Goal: Task Accomplishment & Management: Complete application form

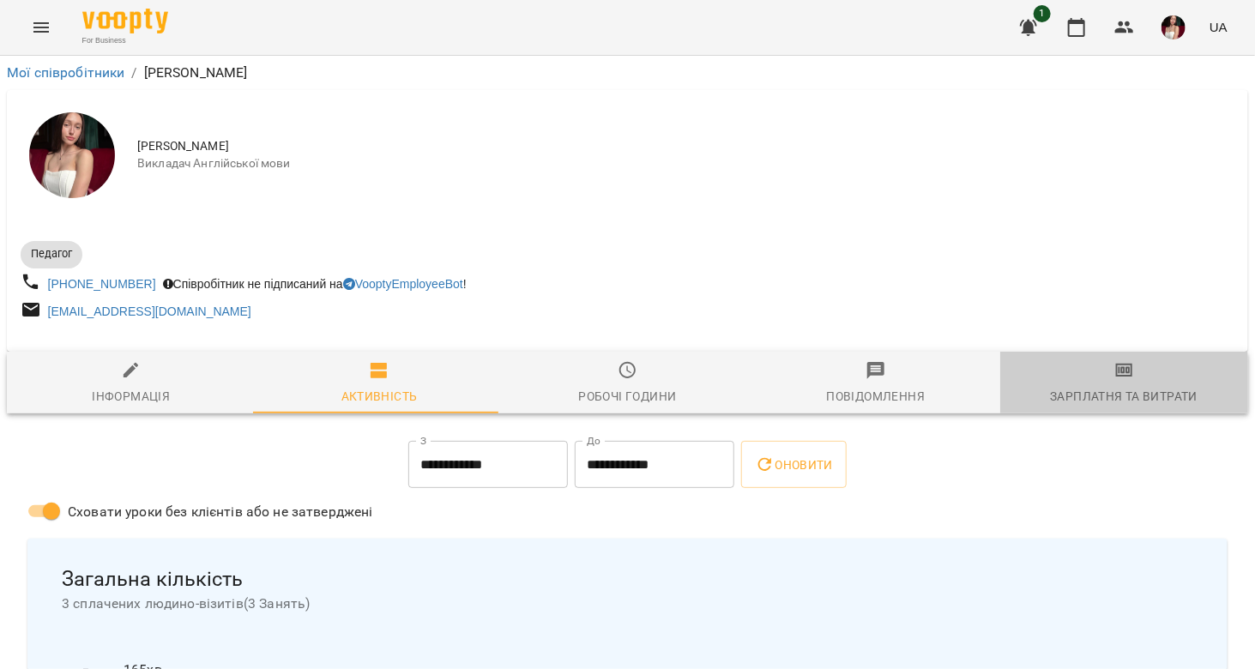
click at [1099, 395] on div "Зарплатня та Витрати" at bounding box center [1124, 396] width 148 height 21
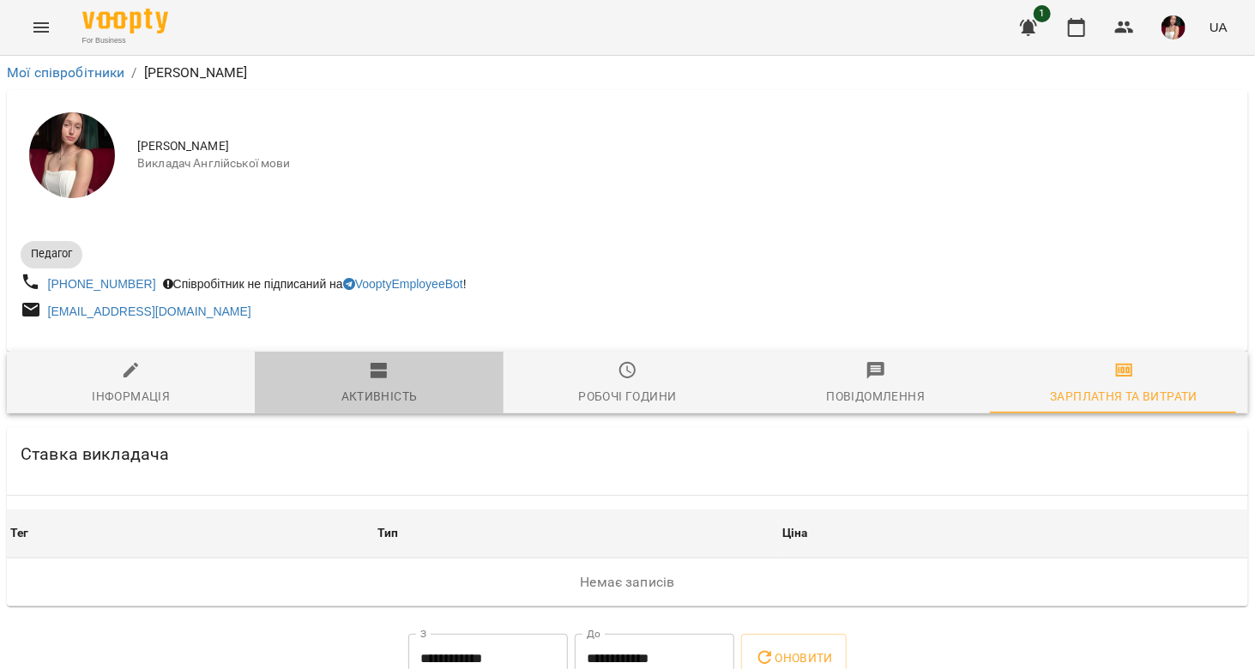
click at [387, 386] on span "Активність" at bounding box center [378, 383] width 227 height 46
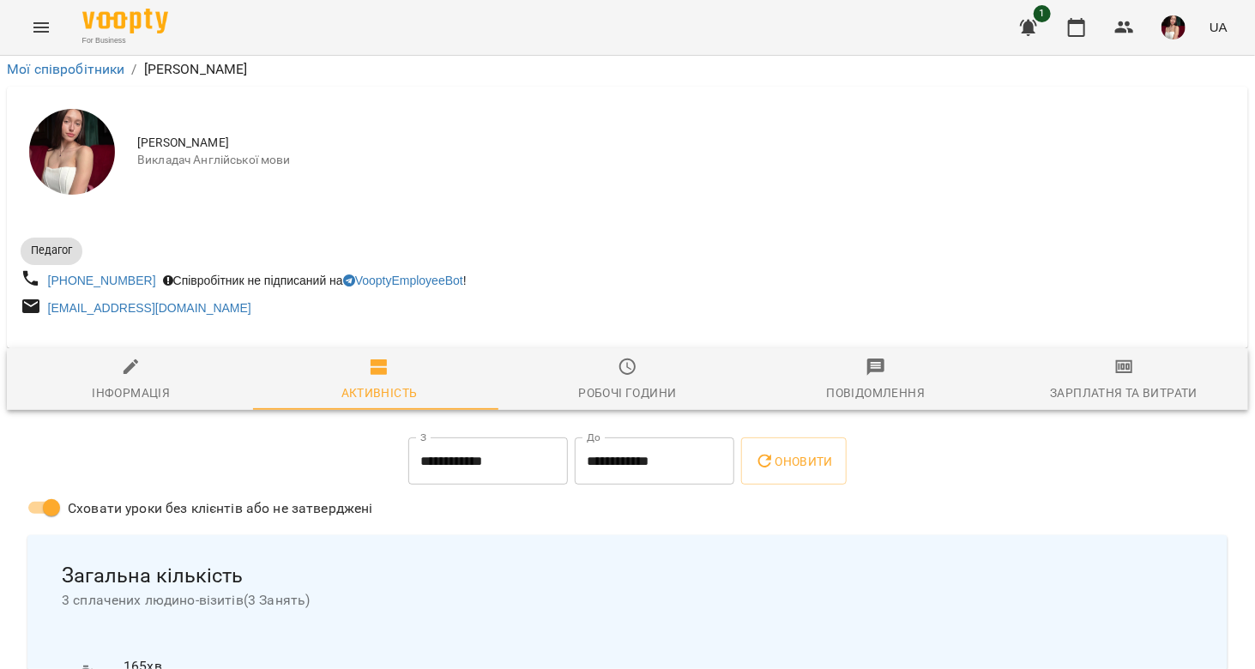
scroll to position [50, 0]
click at [50, 19] on icon "Menu" at bounding box center [41, 27] width 21 height 21
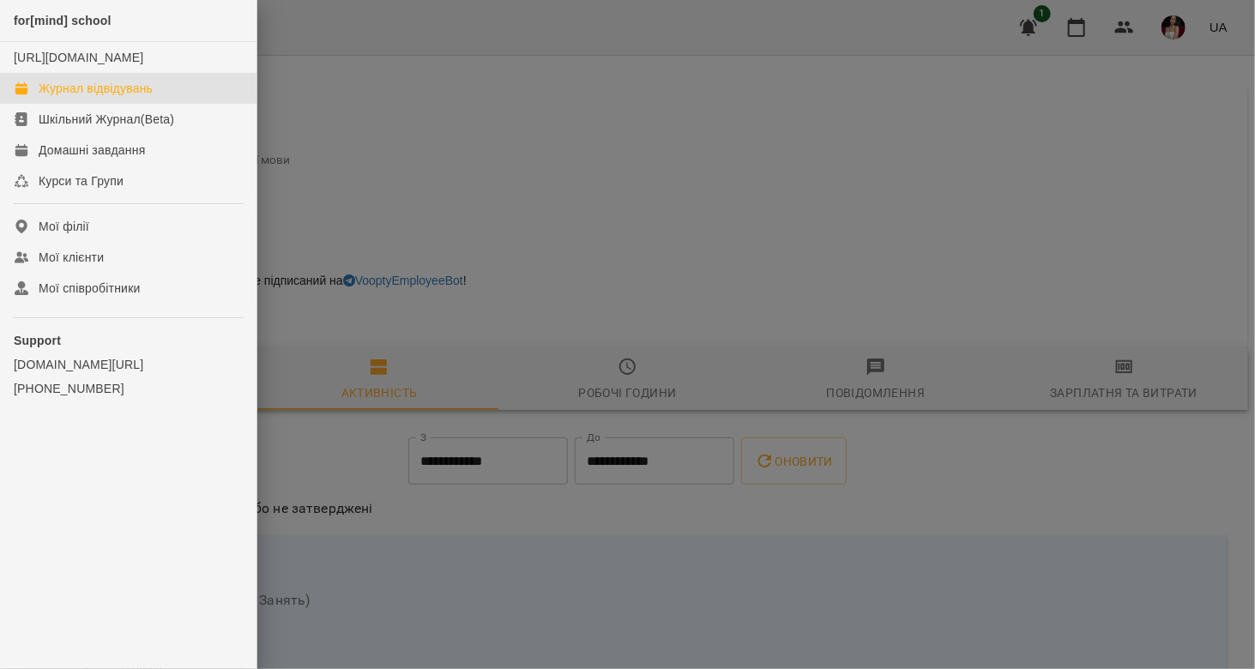
click at [100, 97] on div "Журнал відвідувань" at bounding box center [96, 88] width 114 height 17
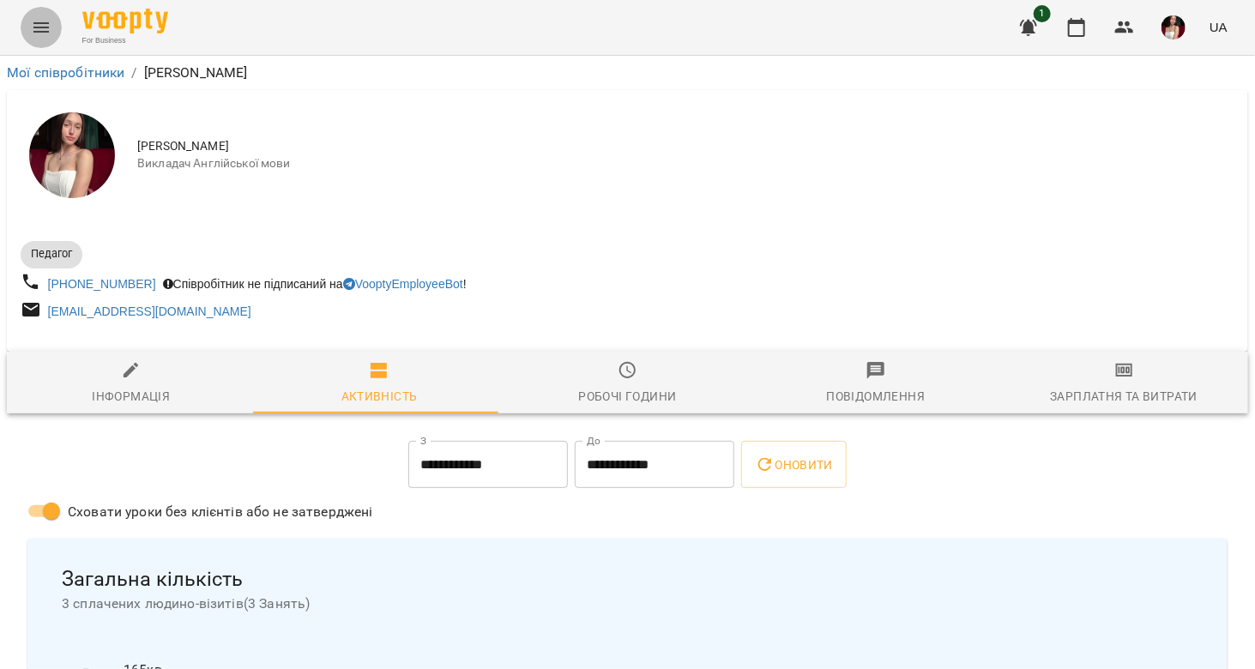
click at [44, 23] on icon "Menu" at bounding box center [40, 27] width 15 height 10
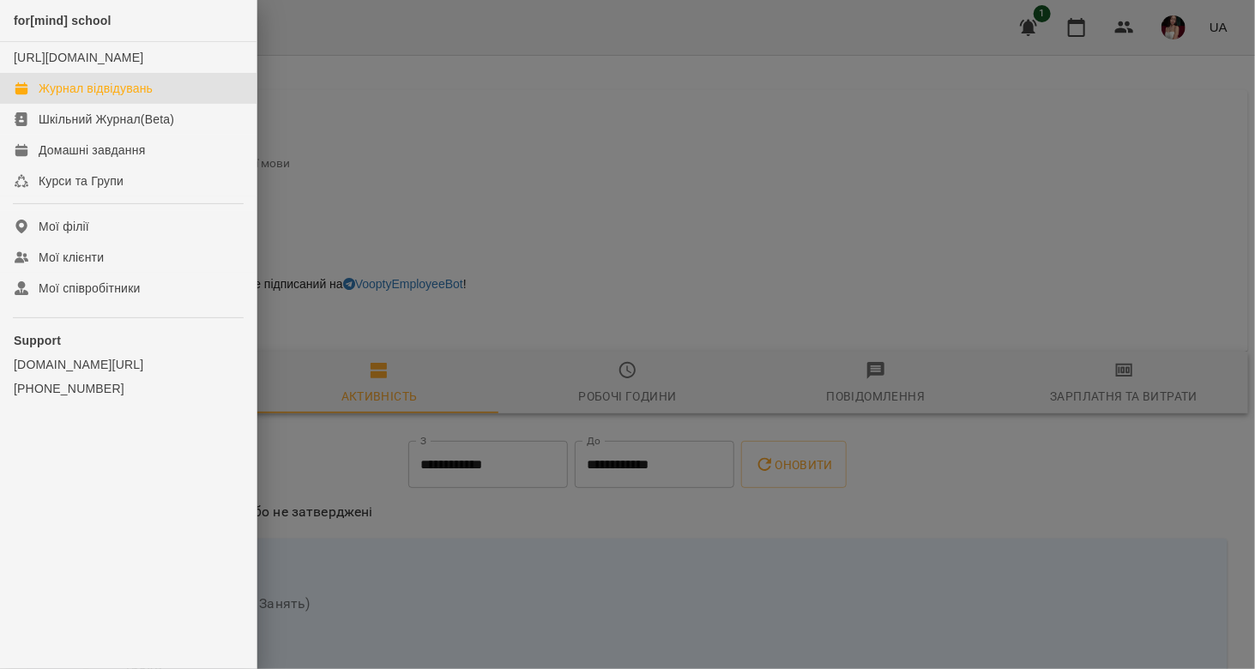
click at [99, 97] on div "Журнал відвідувань" at bounding box center [96, 88] width 114 height 17
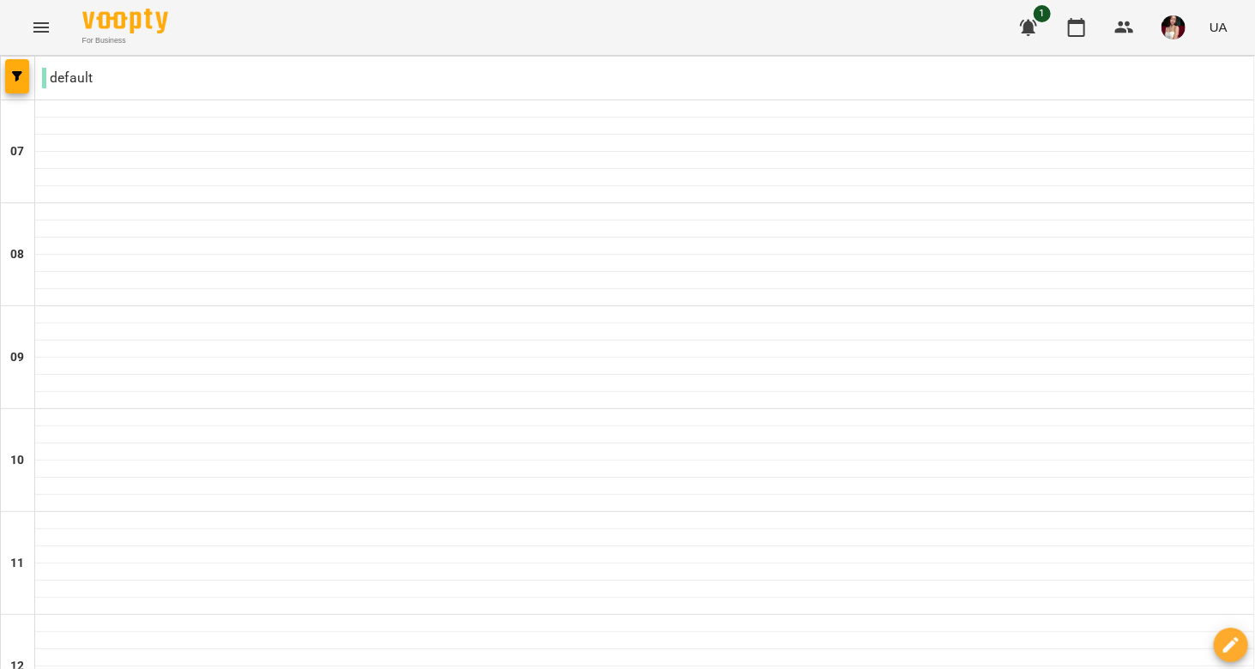
type input "**********"
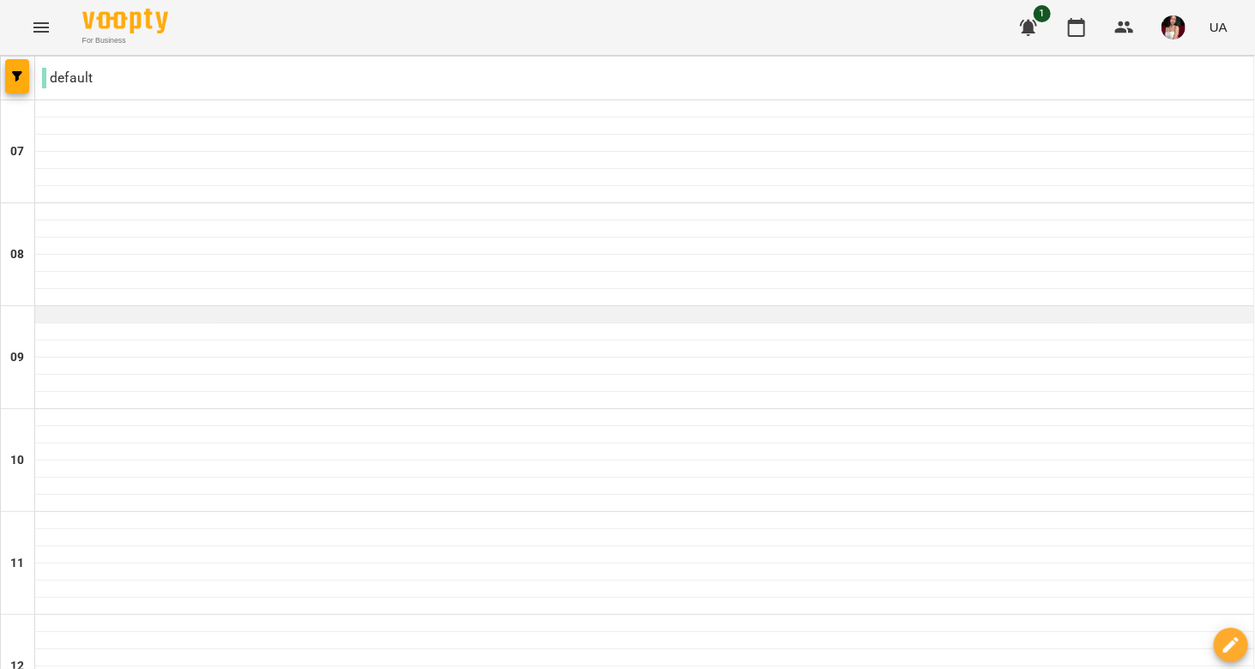
scroll to position [1191, 0]
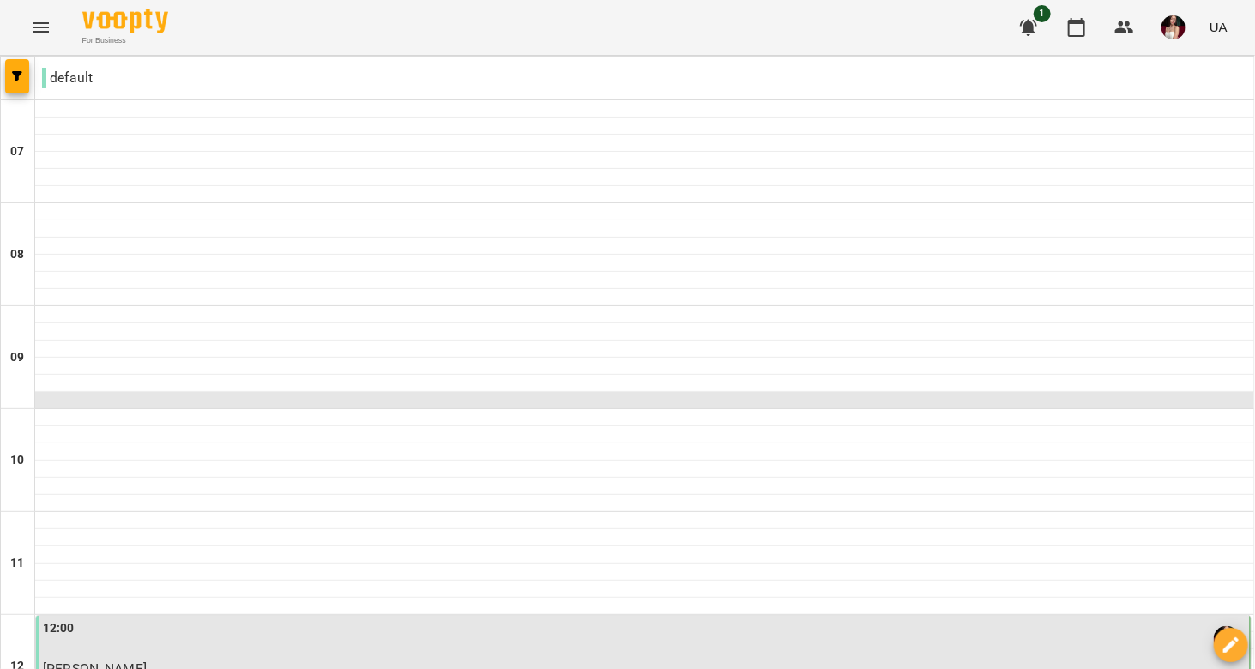
scroll to position [388, 0]
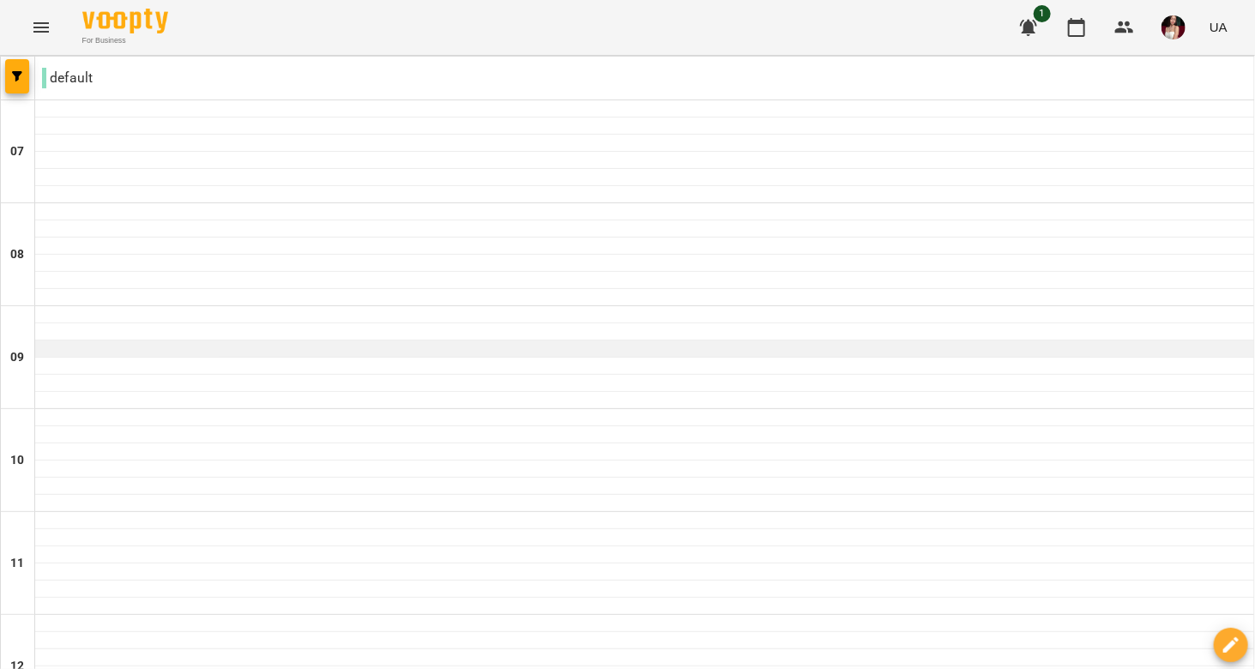
scroll to position [1098, 0]
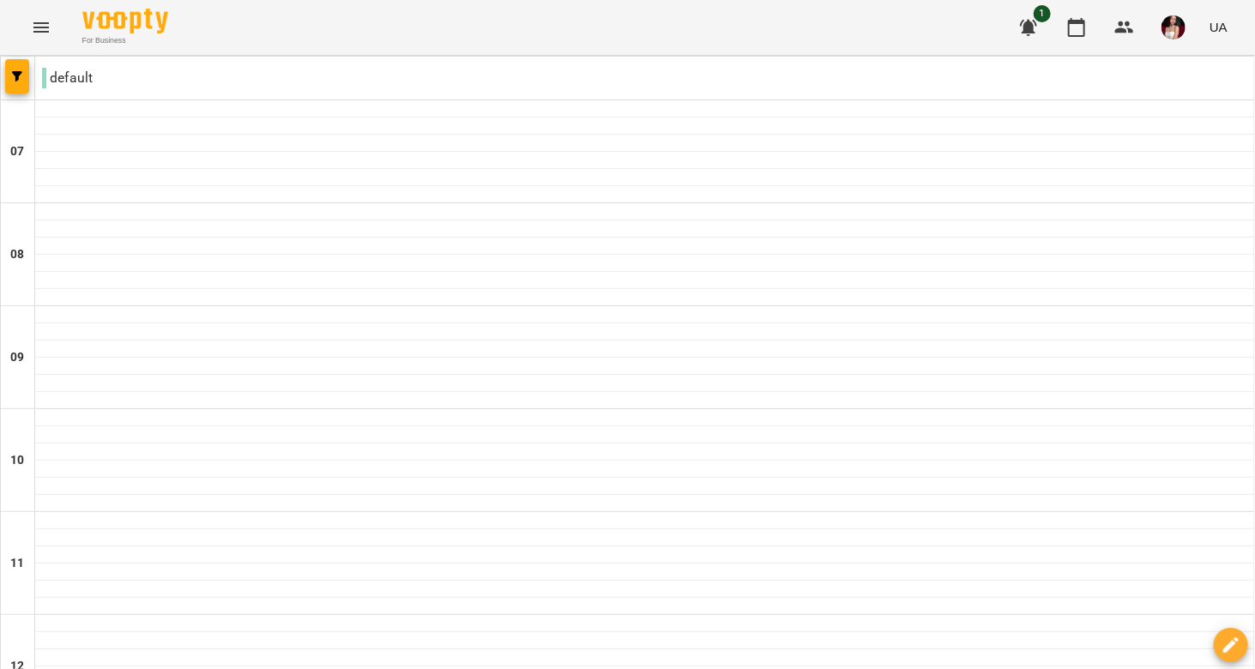
type input "**********"
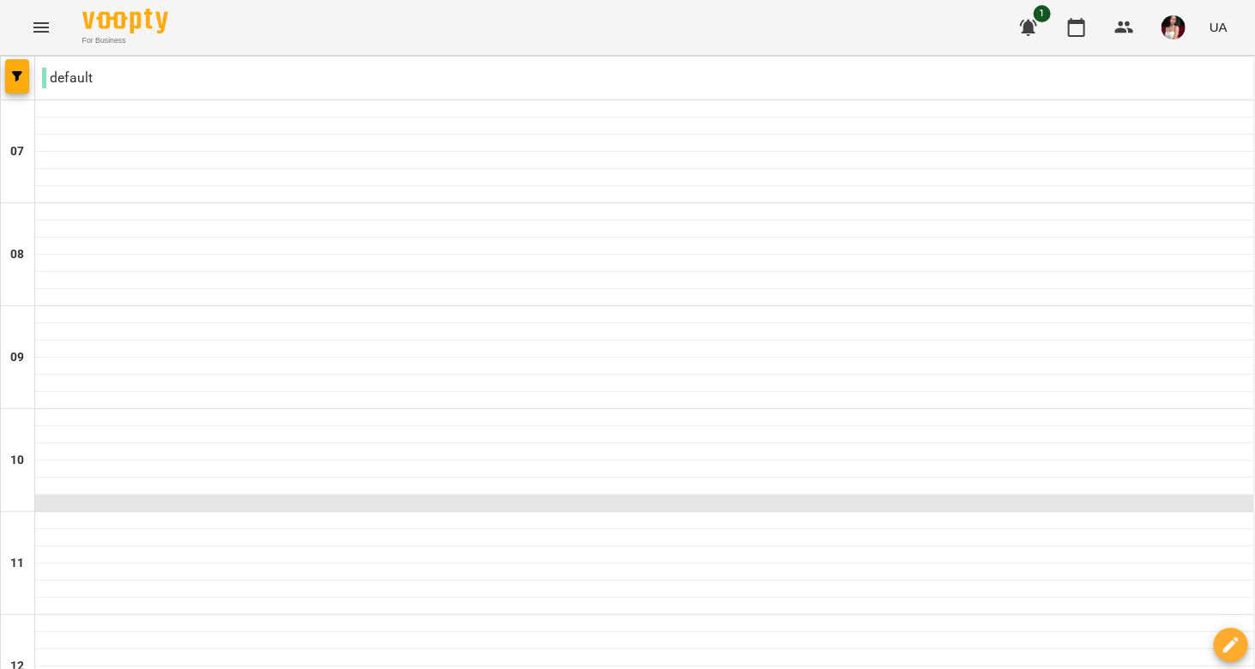
scroll to position [200, 0]
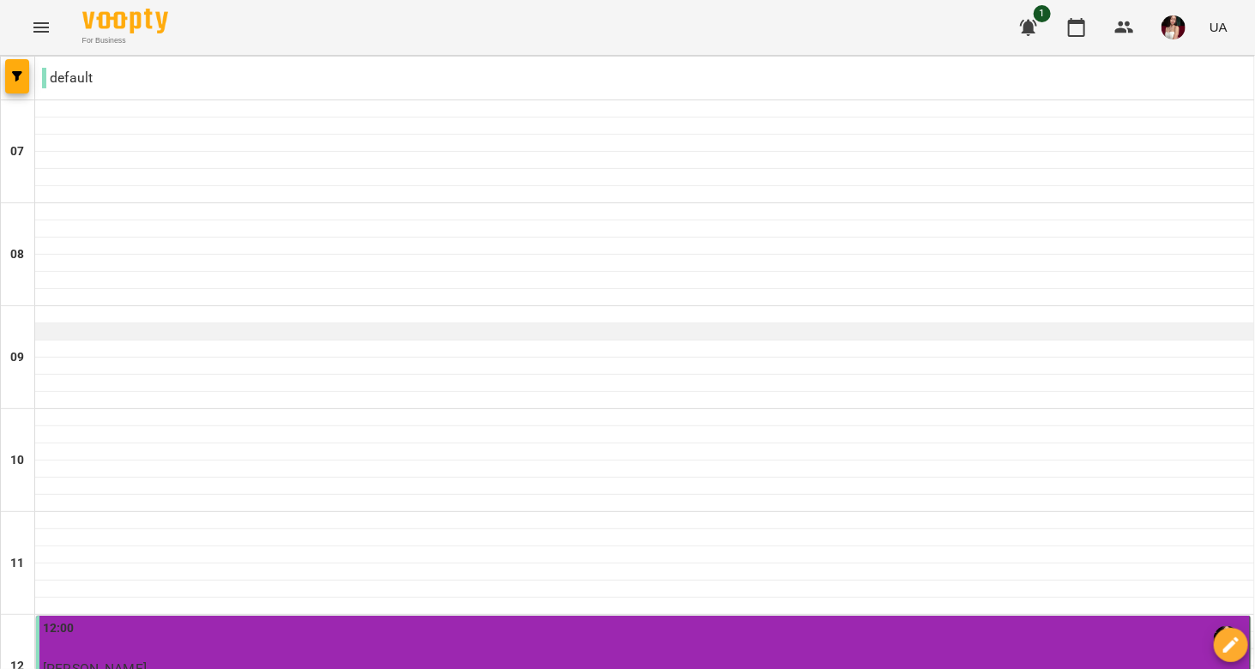
scroll to position [450, 0]
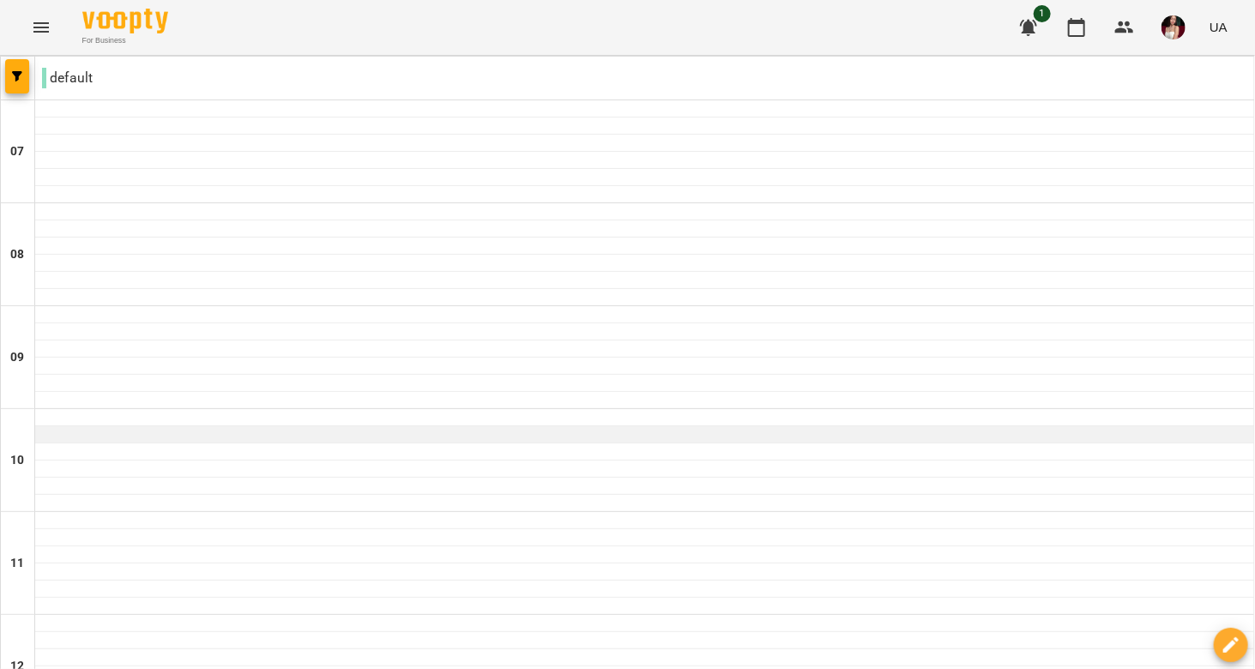
scroll to position [750, 0]
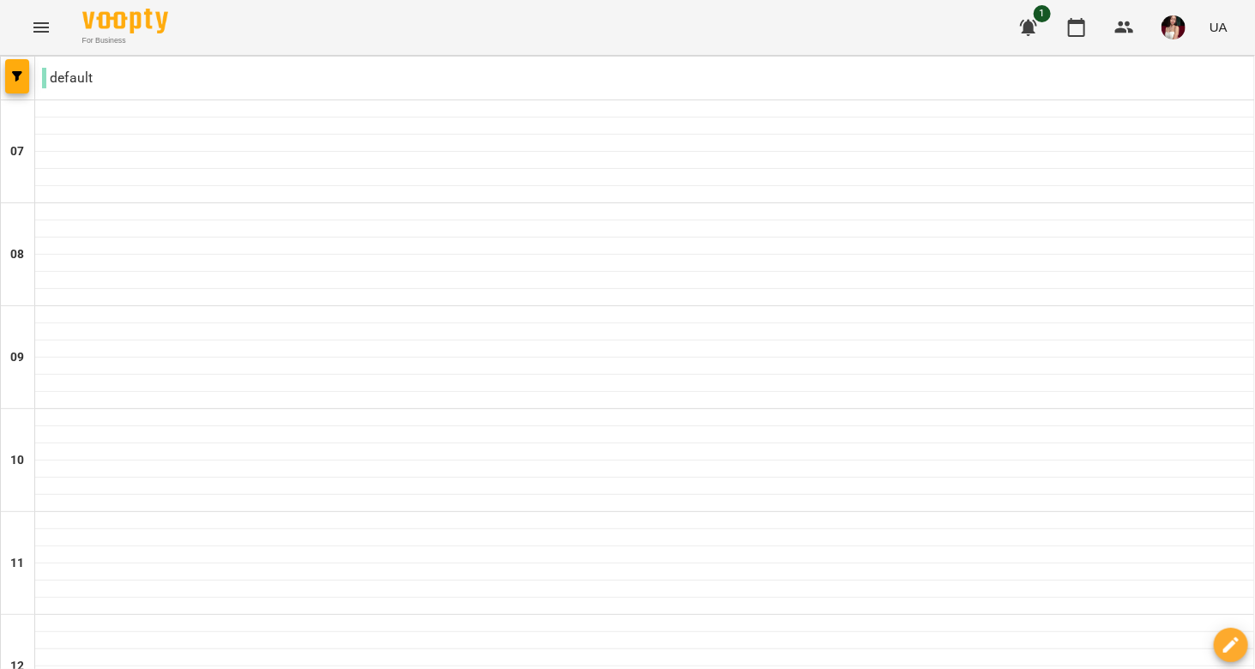
type input "**********"
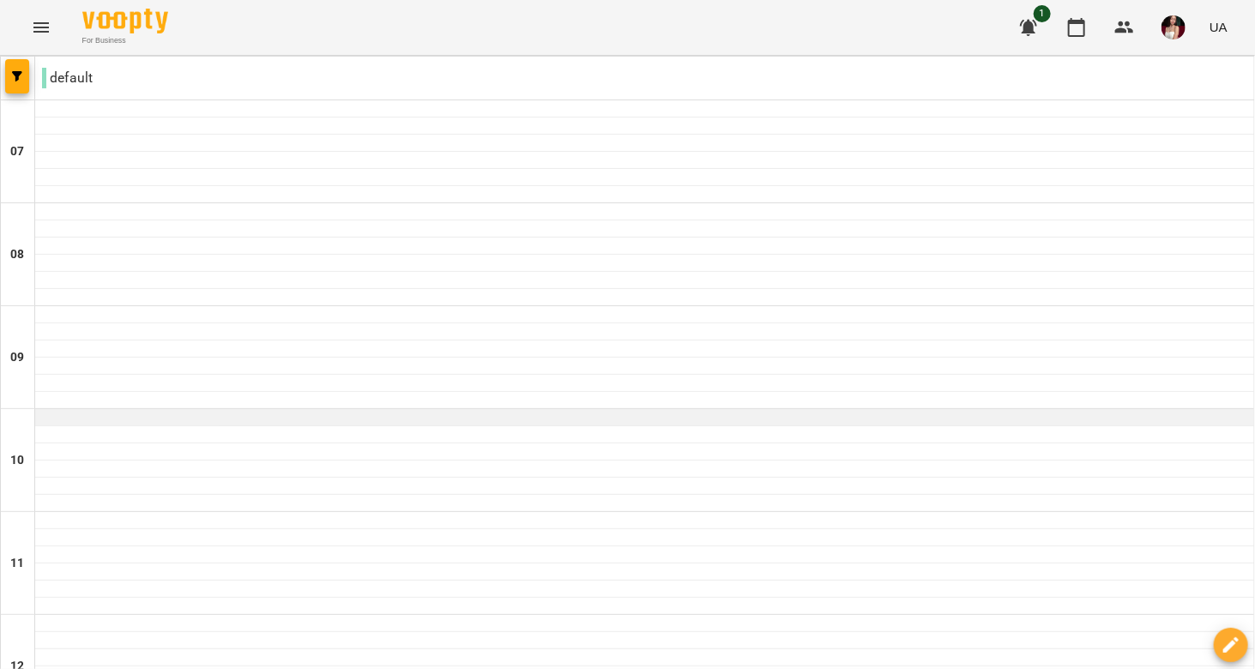
scroll to position [0, 0]
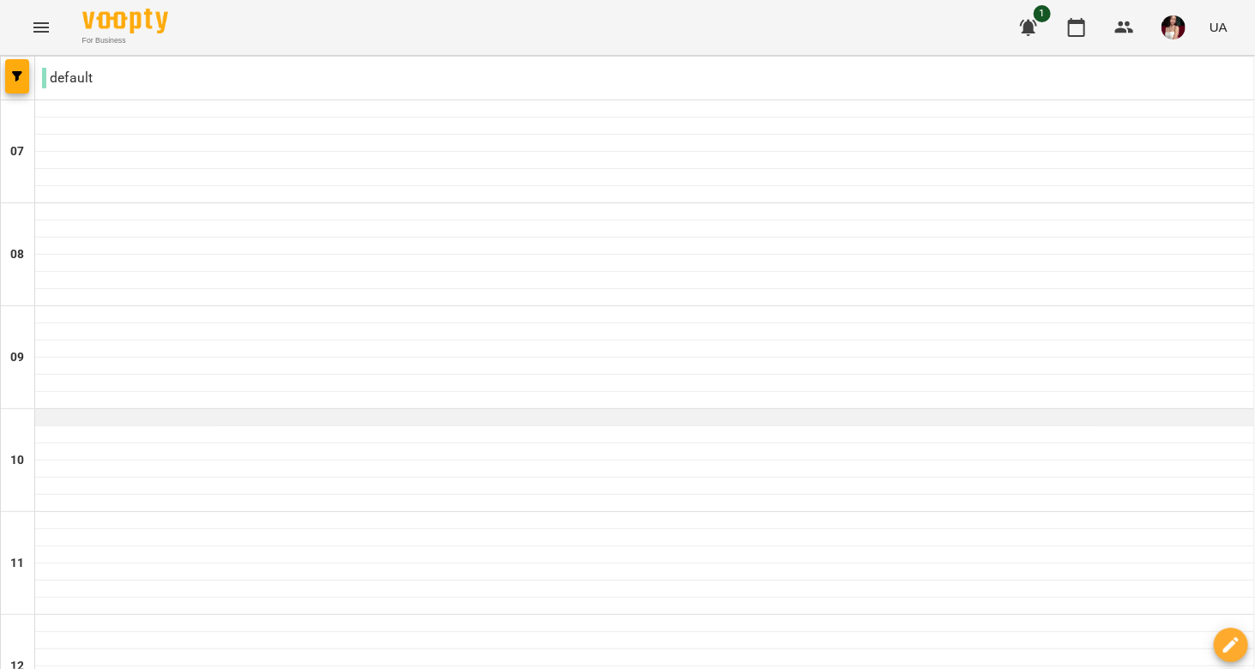
scroll to position [516, 0]
